Goal: Check status: Check status

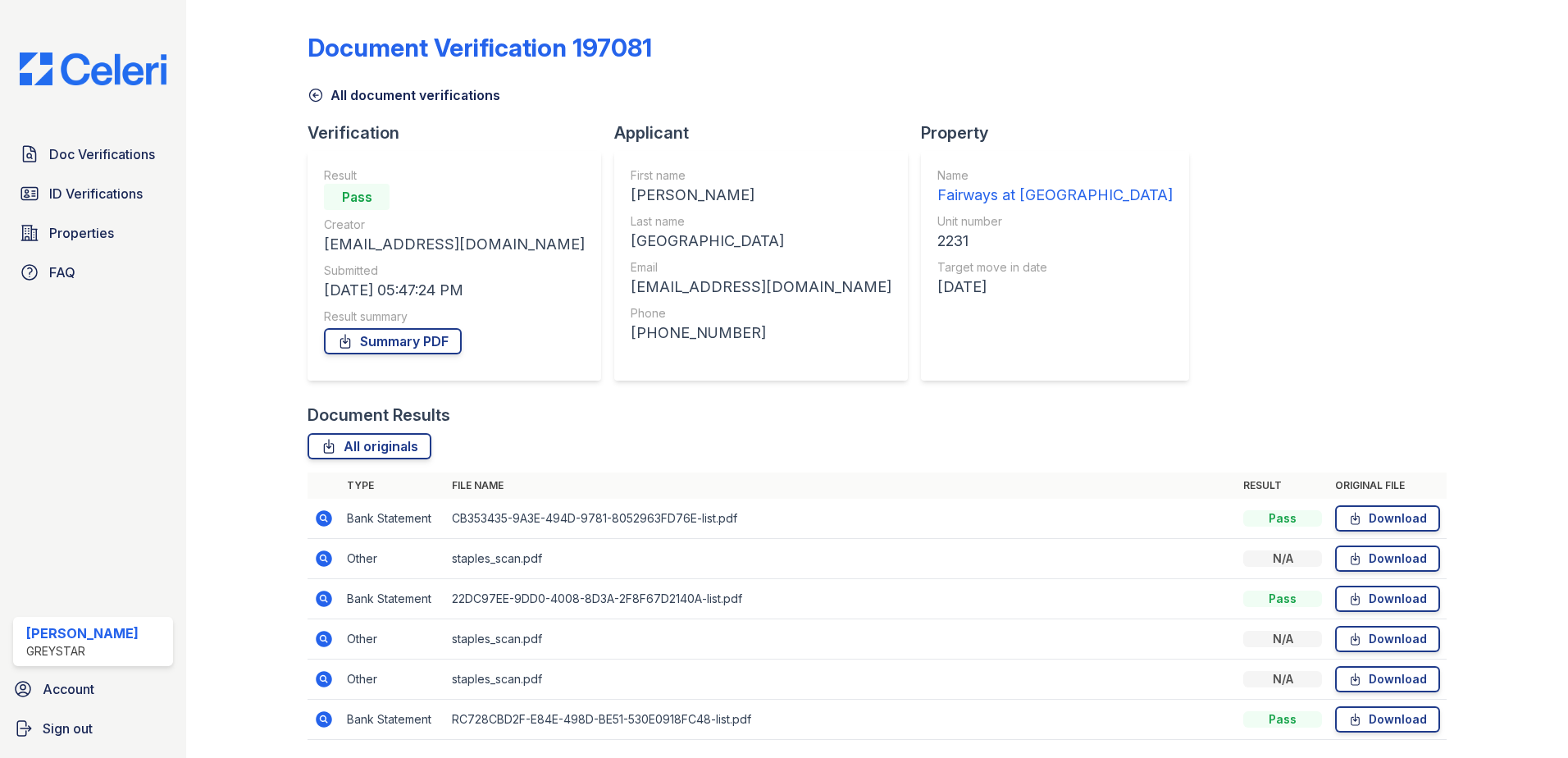
click at [311, 89] on icon at bounding box center [316, 95] width 17 height 17
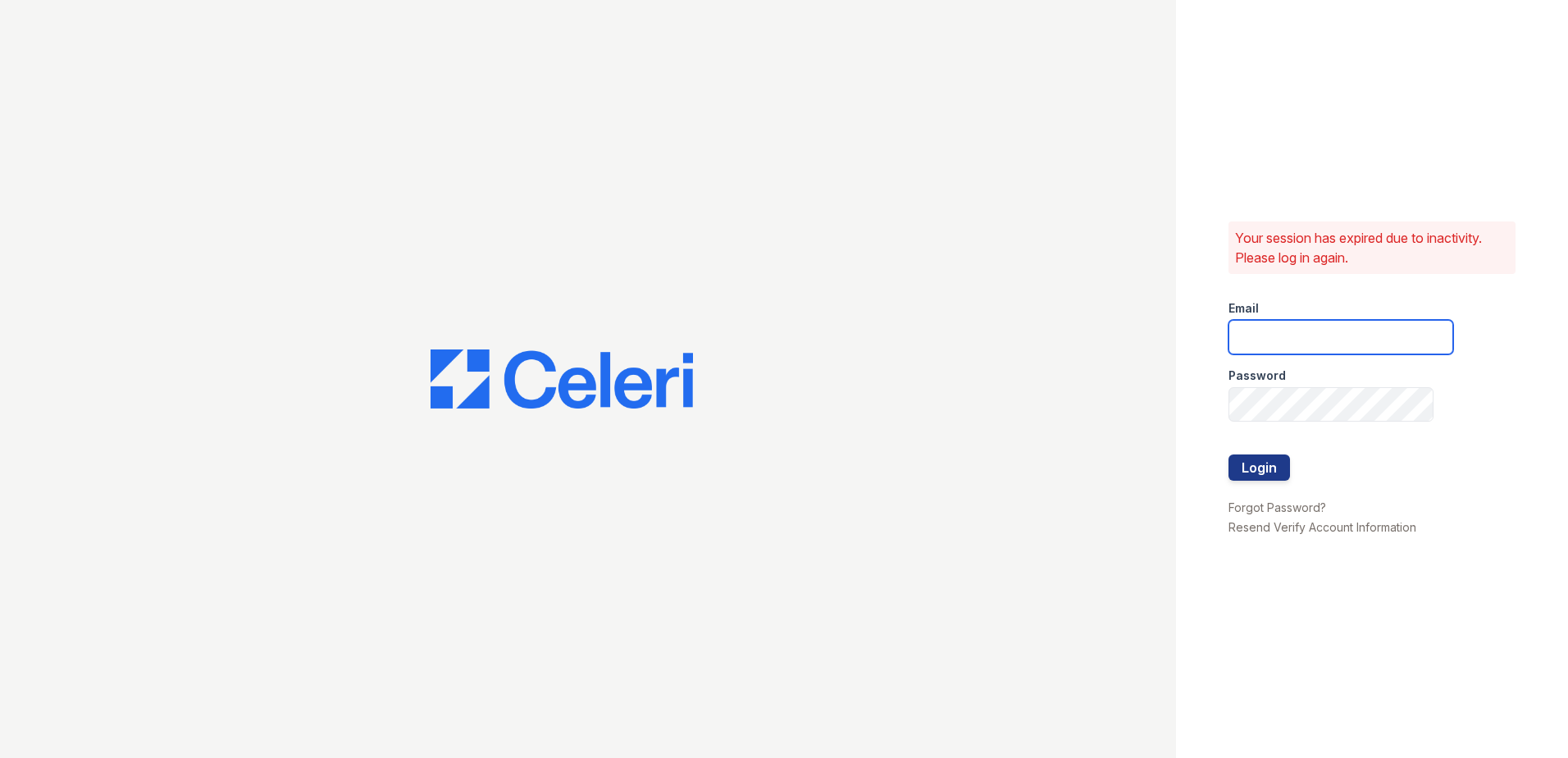
type input "[EMAIL_ADDRESS][DOMAIN_NAME]"
click at [1278, 464] on button "Login" at bounding box center [1259, 467] width 62 height 27
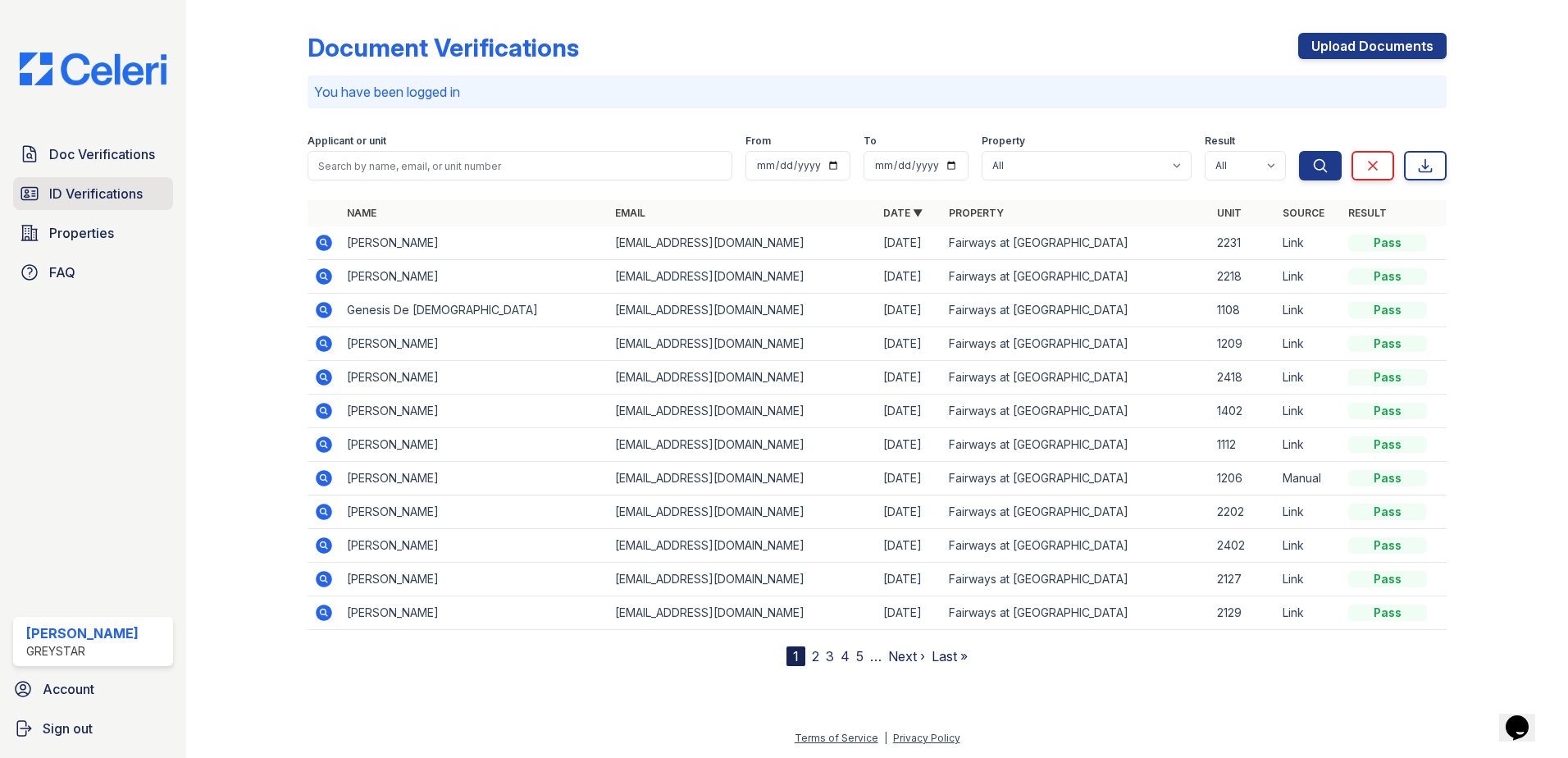
click at [108, 206] on link "ID Verifications" at bounding box center [93, 193] width 160 height 33
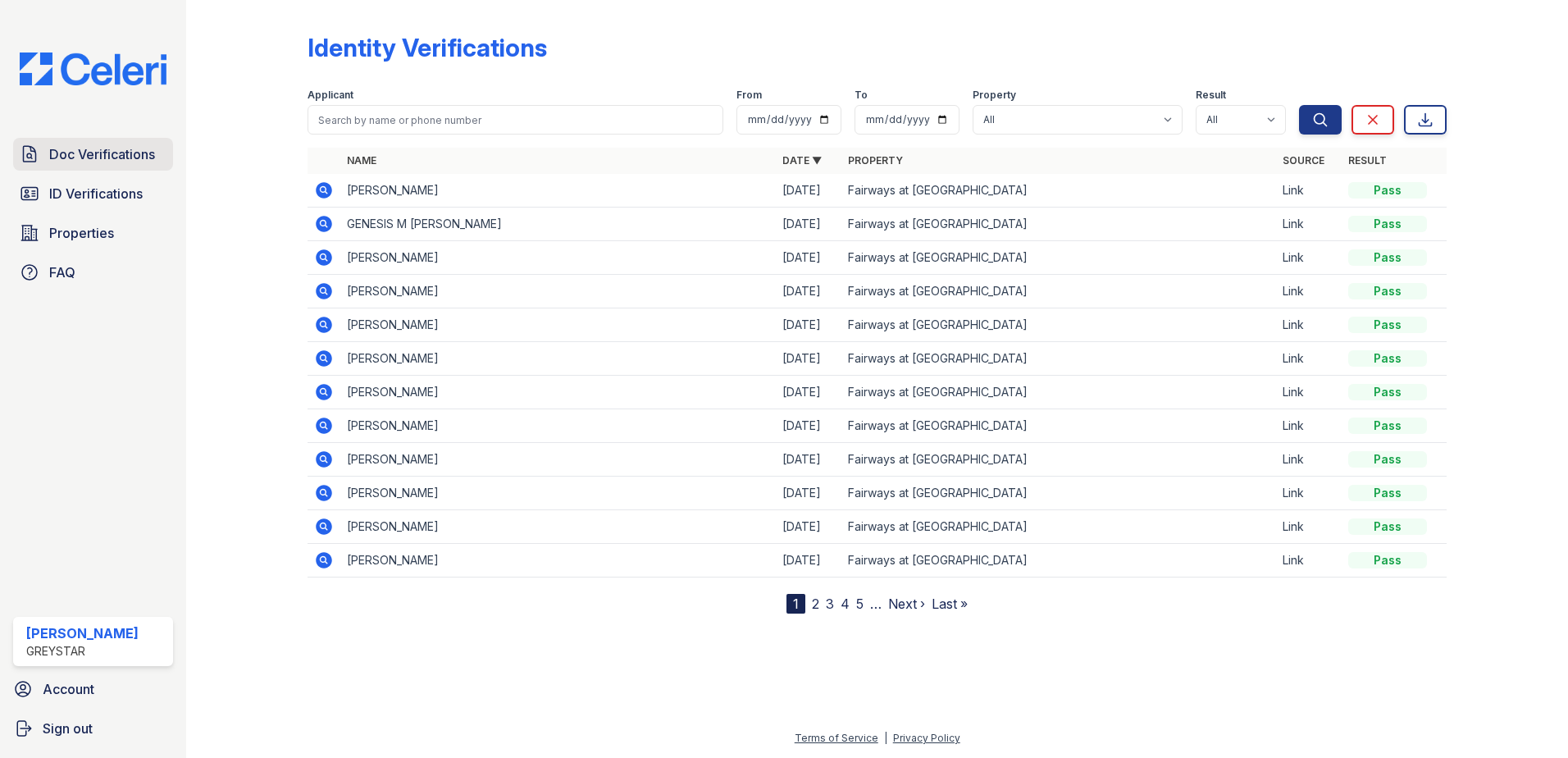
click at [94, 145] on span "Doc Verifications" at bounding box center [101, 154] width 106 height 19
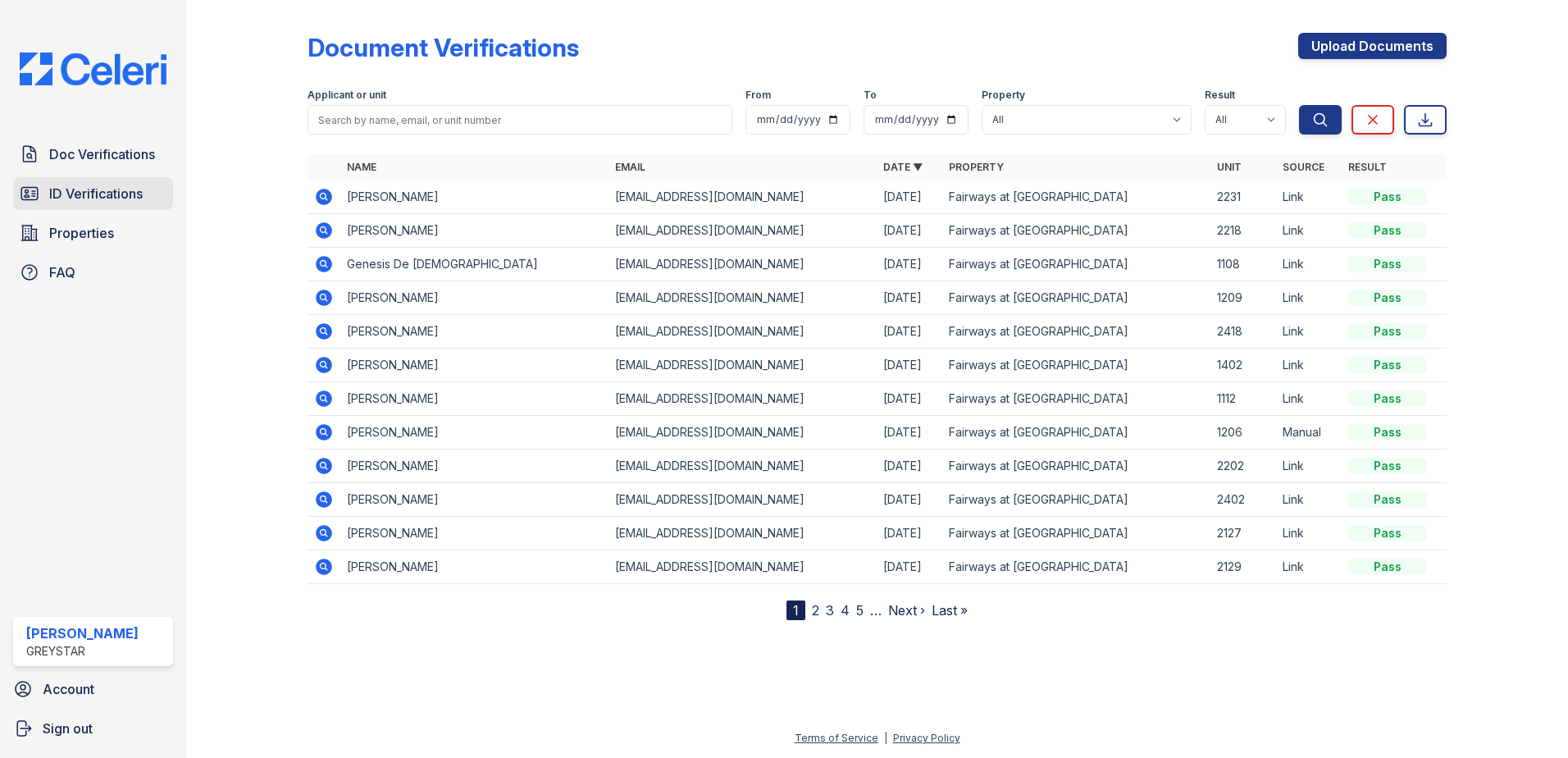
click at [139, 193] on span "ID Verifications" at bounding box center [96, 193] width 94 height 19
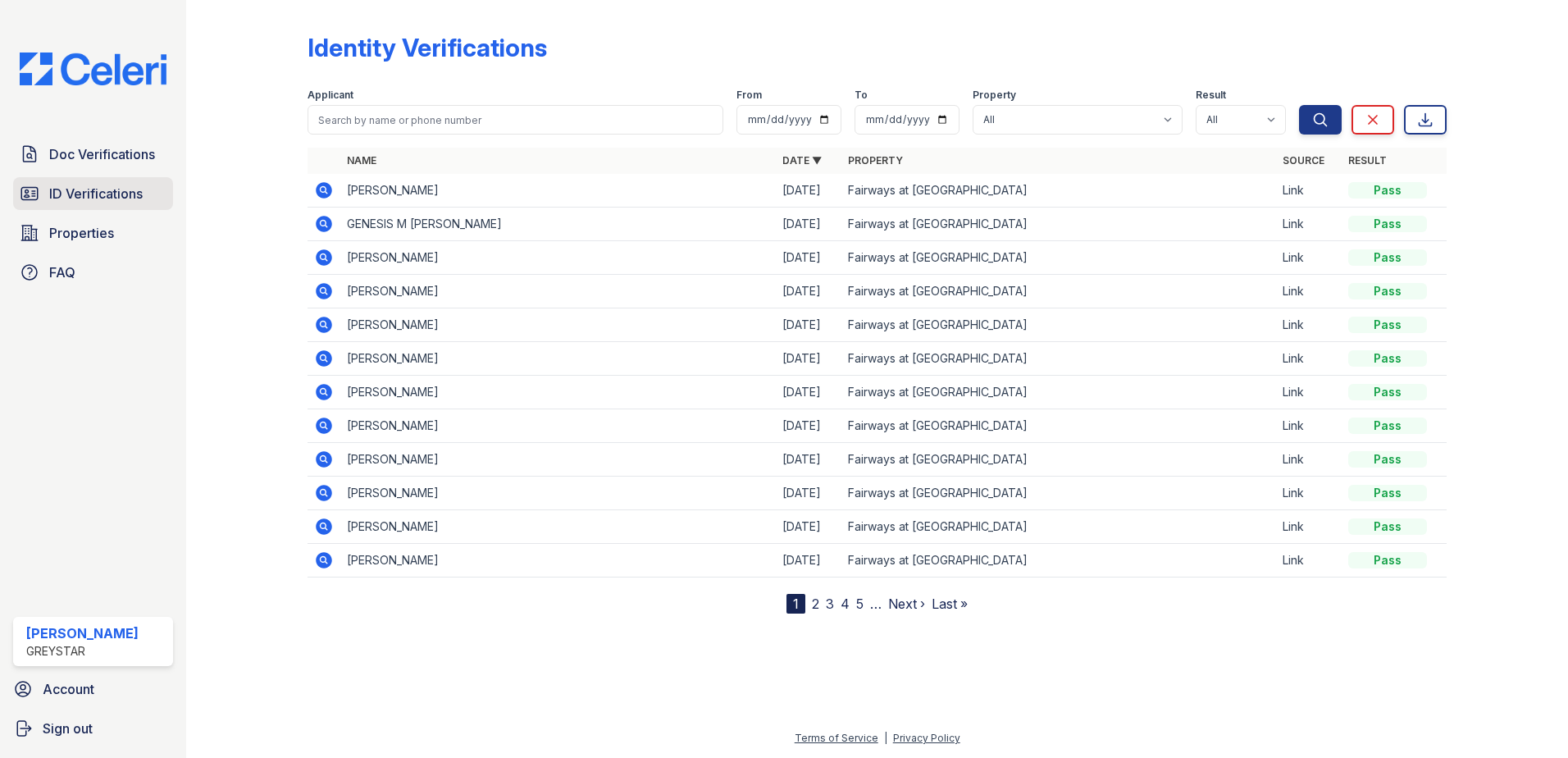
click at [94, 184] on span "ID Verifications" at bounding box center [96, 193] width 94 height 19
click at [319, 218] on icon at bounding box center [324, 224] width 17 height 17
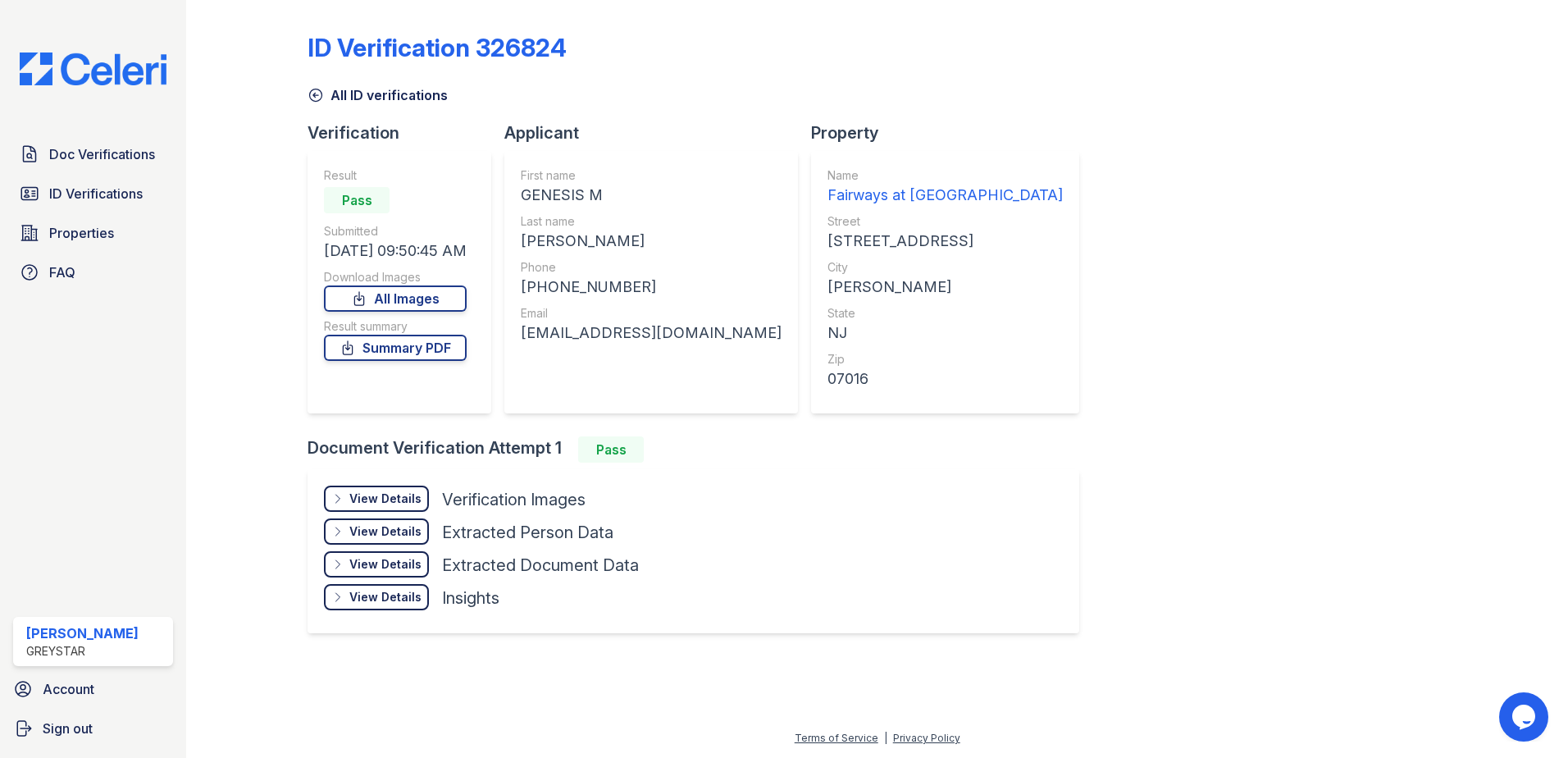
click at [371, 491] on div "View Details" at bounding box center [385, 499] width 72 height 17
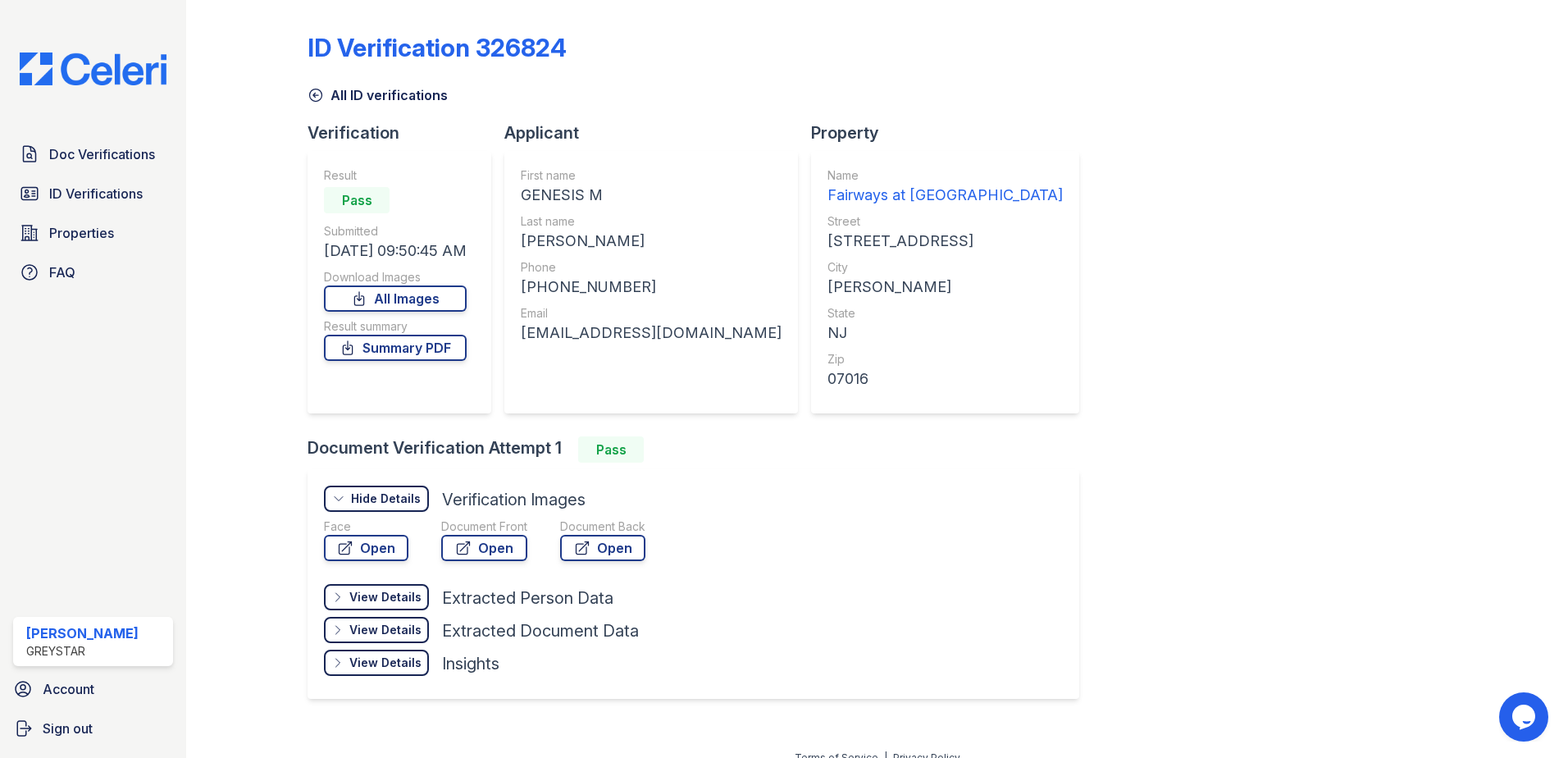
scroll to position [19, 0]
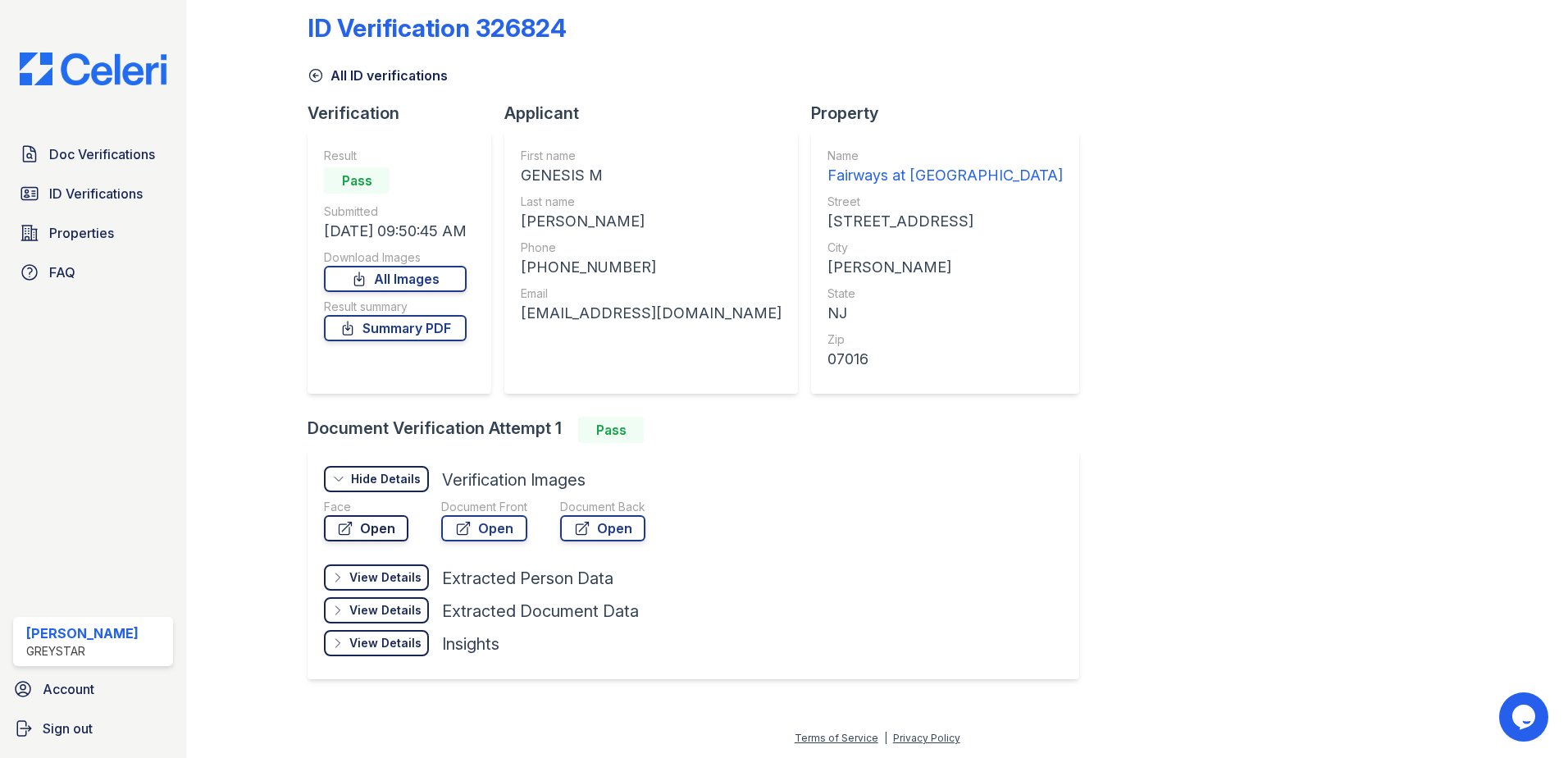
click at [354, 531] on link "Open" at bounding box center [366, 528] width 85 height 27
click at [106, 152] on span "Doc Verifications" at bounding box center [101, 154] width 106 height 19
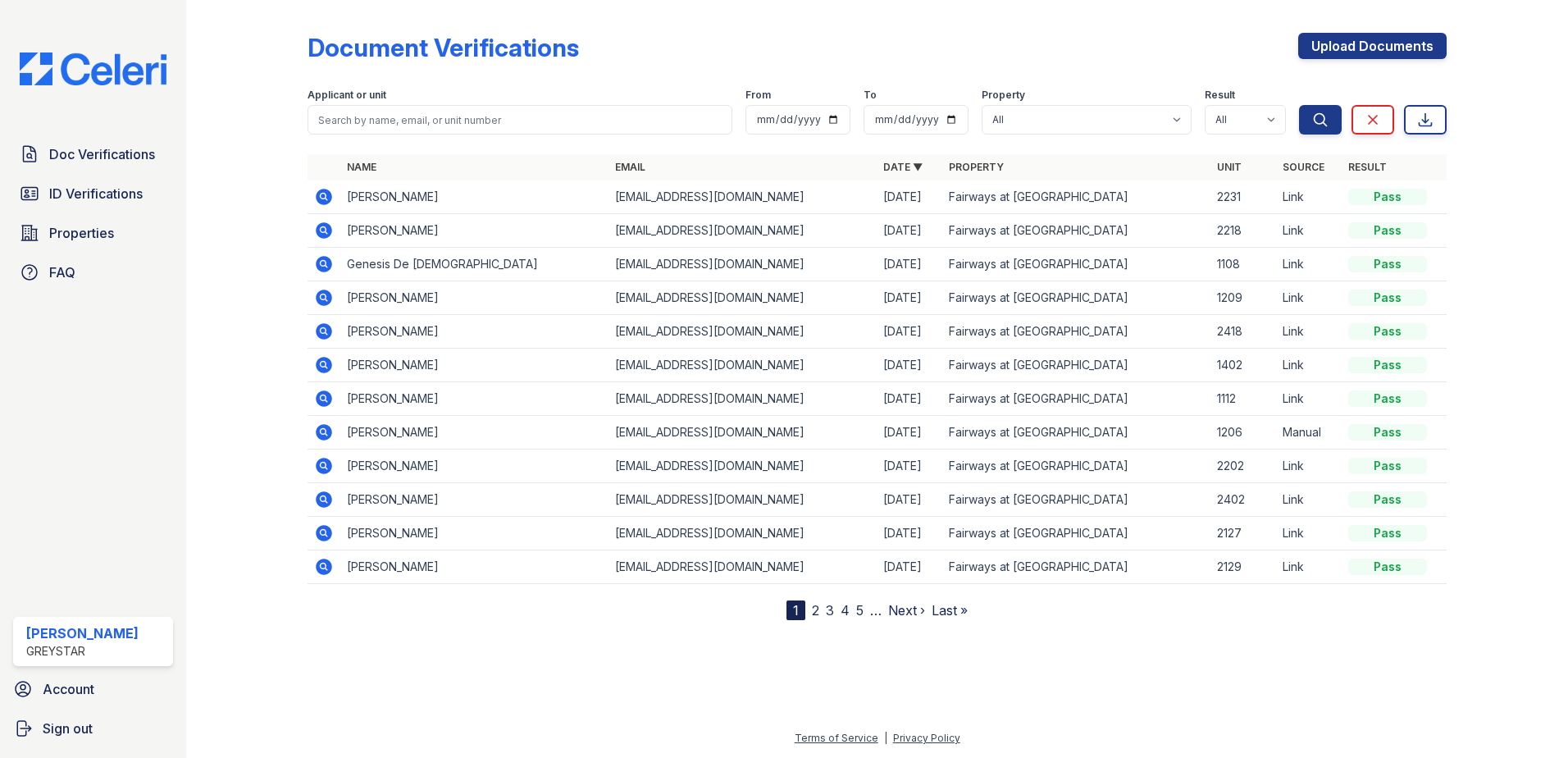
click at [324, 228] on icon at bounding box center [322, 229] width 4 height 4
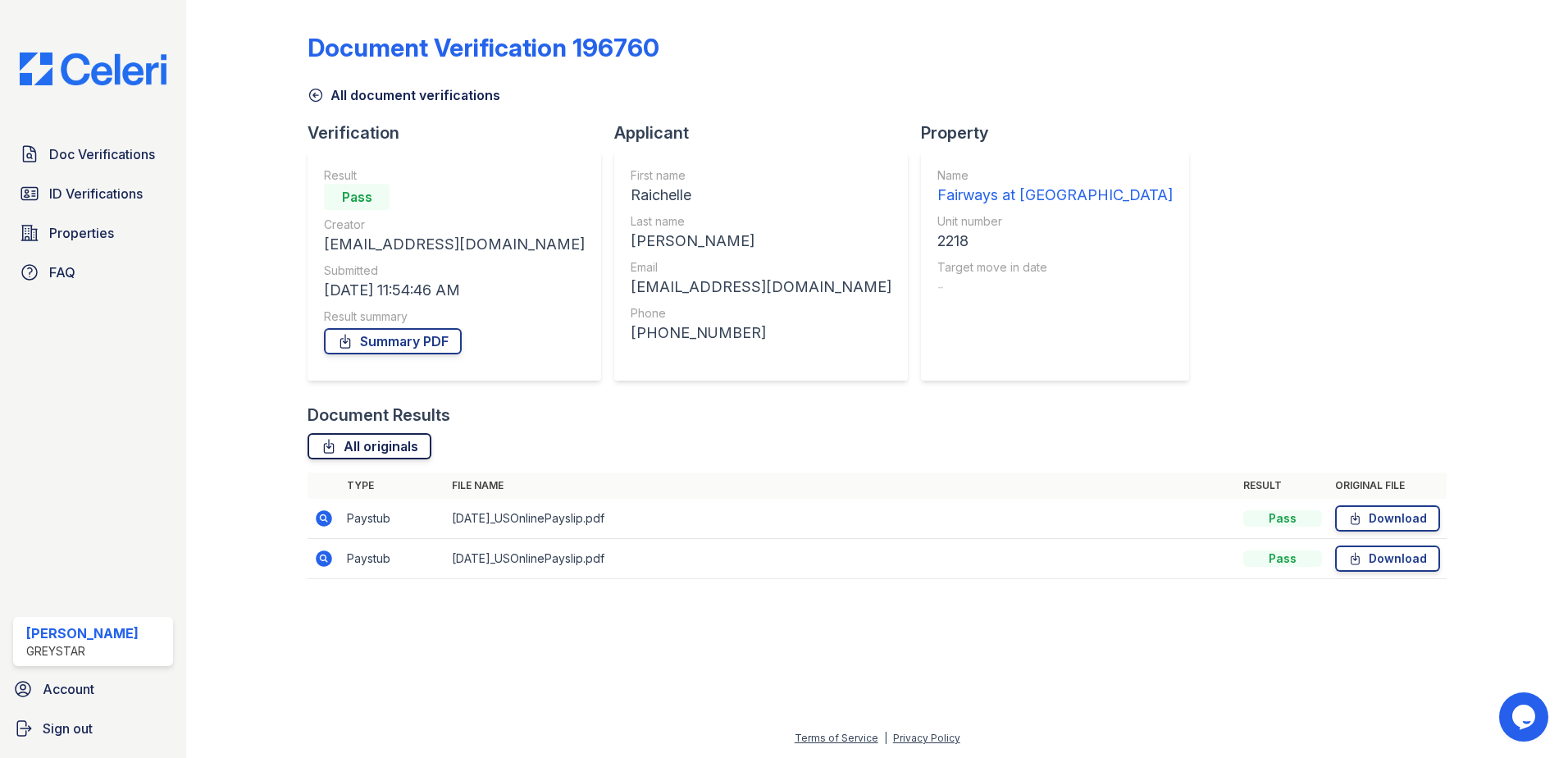
click at [358, 448] on link "All originals" at bounding box center [369, 446] width 124 height 27
